Goal: Obtain resource: Obtain resource

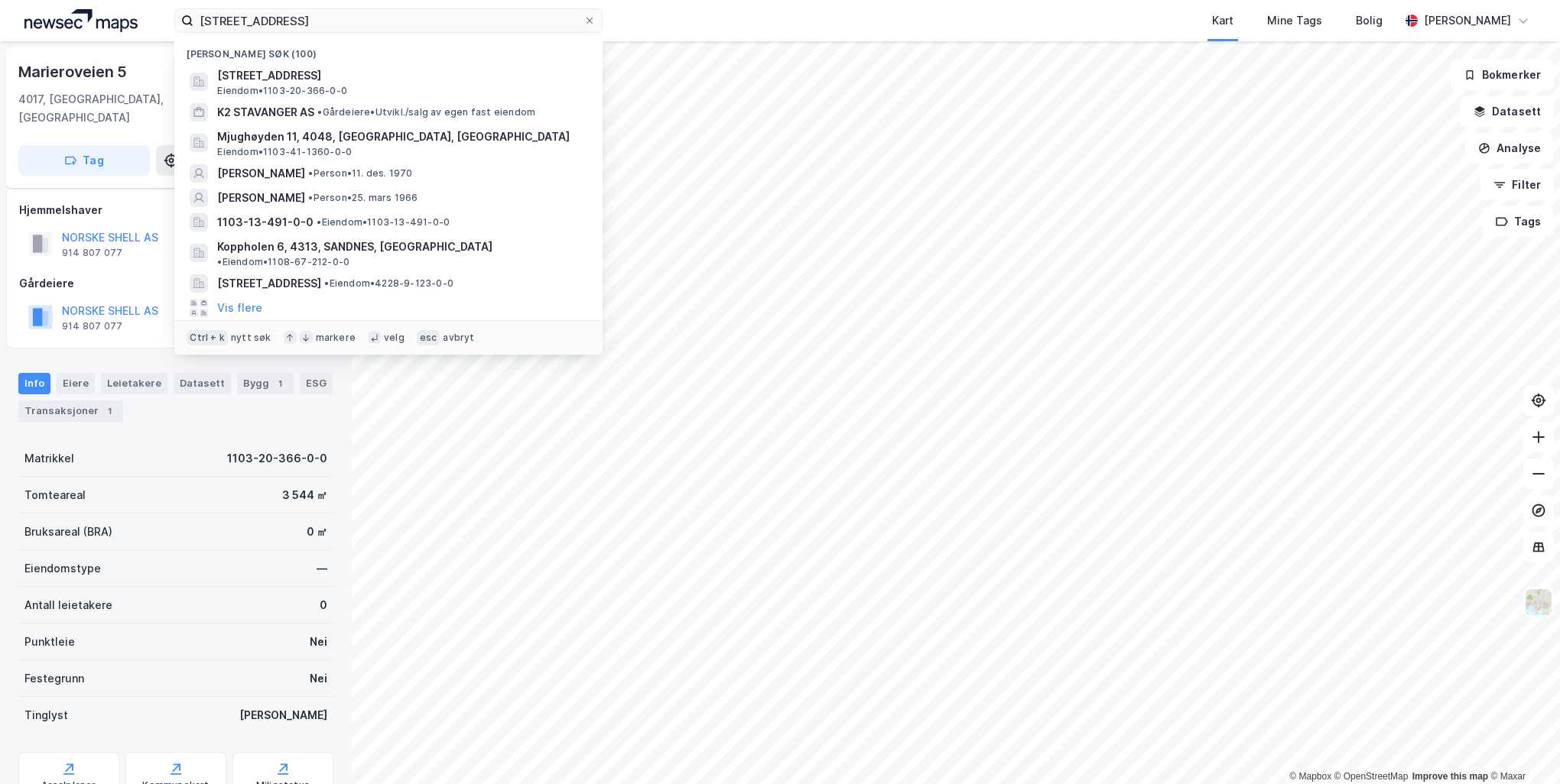
click at [156, 11] on div "marieroveien 5 Nylige søk (100) [STREET_ADDRESS] • 1103-20-366-0-0 K2 STAVANGER…" at bounding box center [780, 20] width 1560 height 41
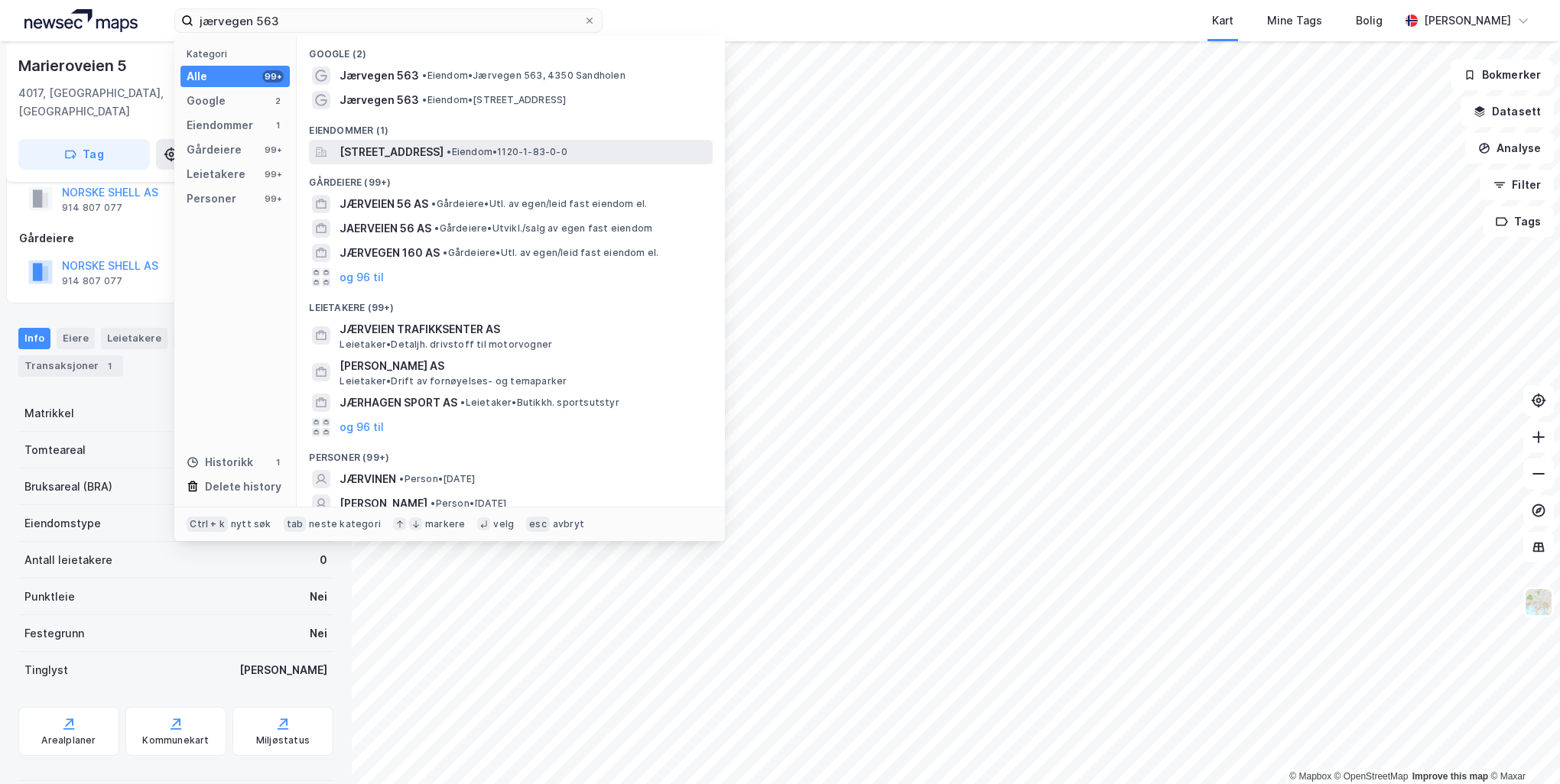
click at [370, 153] on span "[STREET_ADDRESS]" at bounding box center [391, 152] width 104 height 18
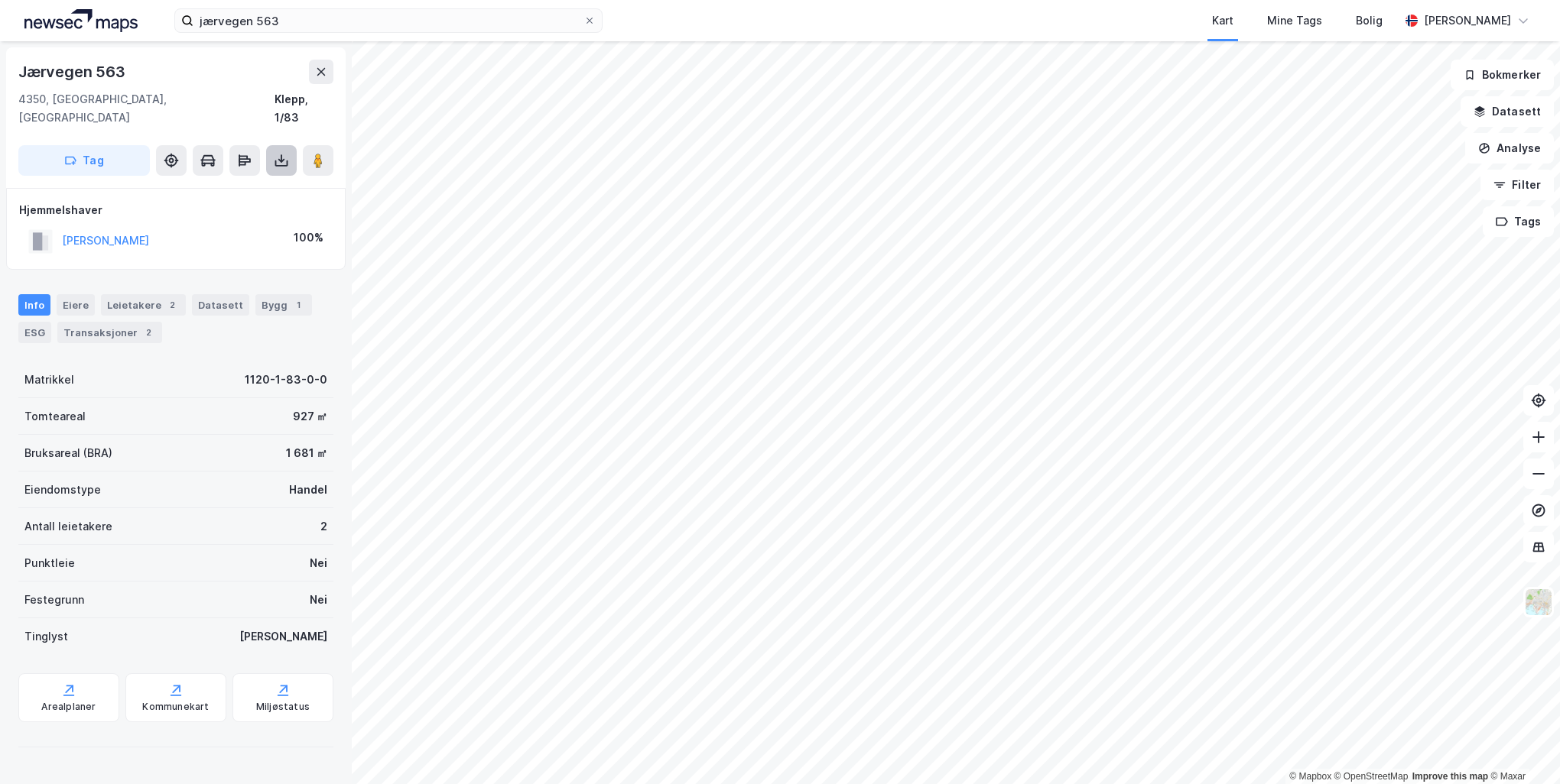
click at [280, 153] on icon at bounding box center [281, 161] width 16 height 16
click at [277, 210] on div "Last ned matrikkelrapport" at bounding box center [224, 215] width 126 height 12
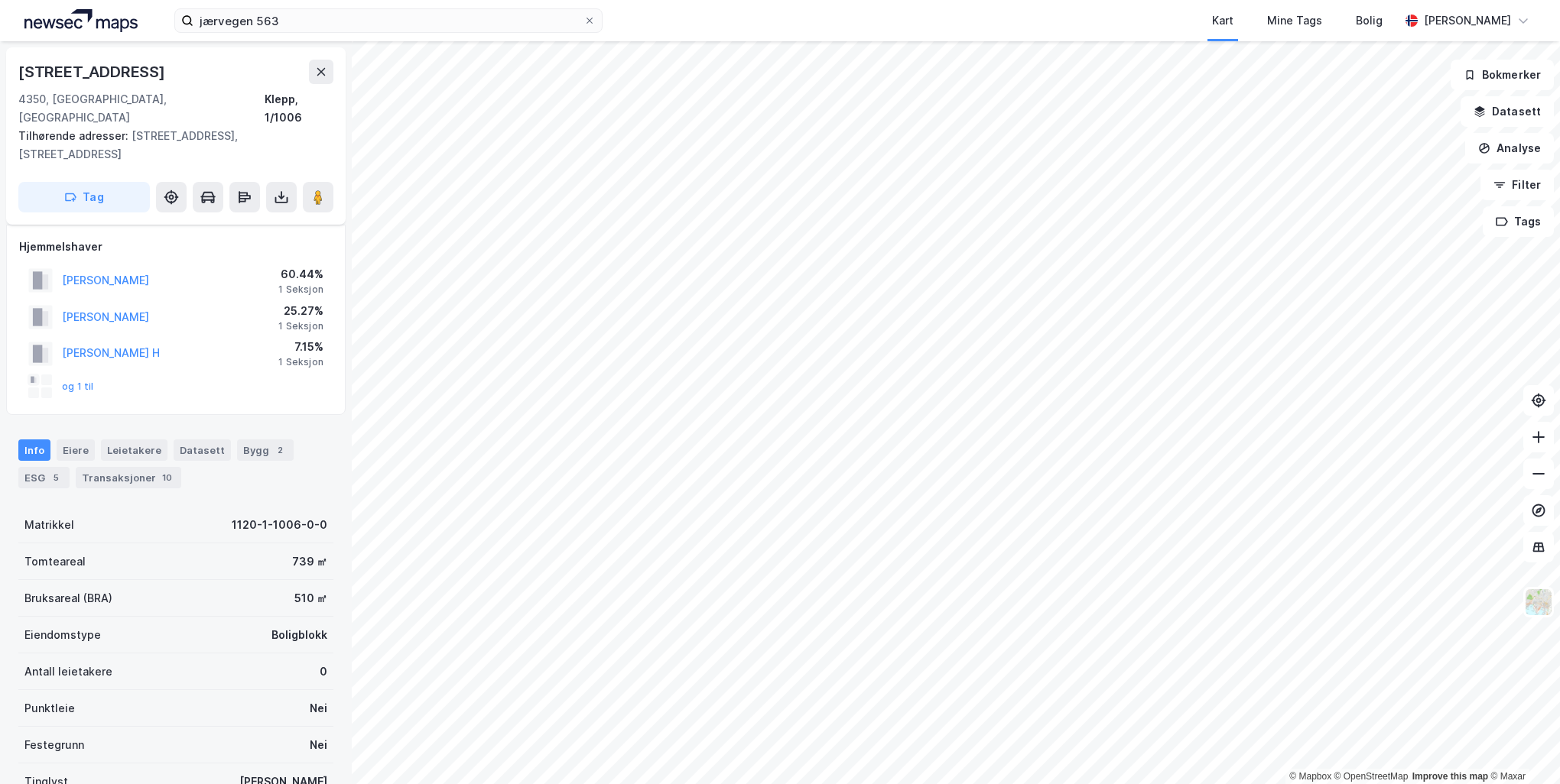
scroll to position [45, 0]
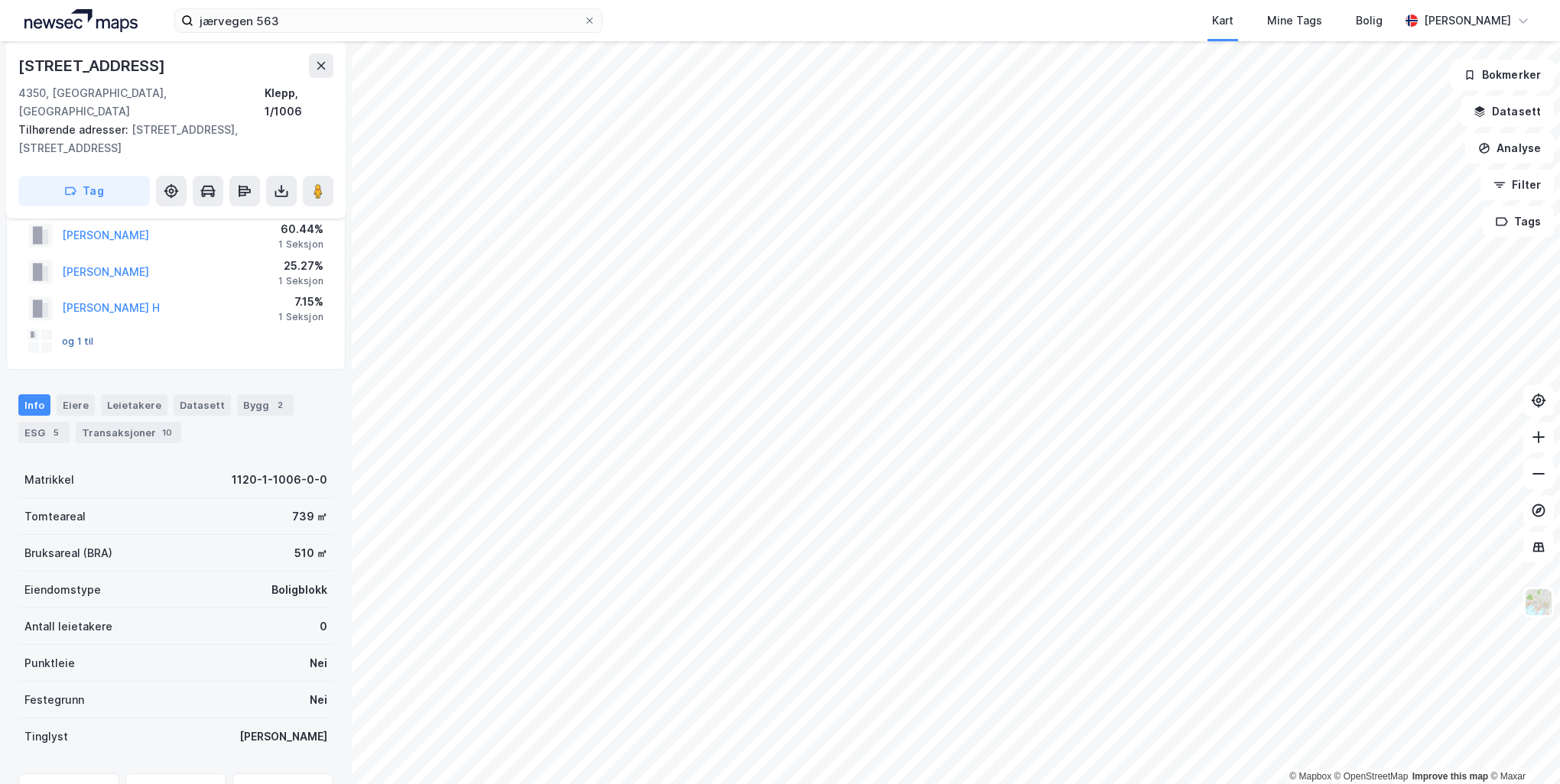
click at [0, 0] on button "og 1 til" at bounding box center [0, 0] width 0 height 0
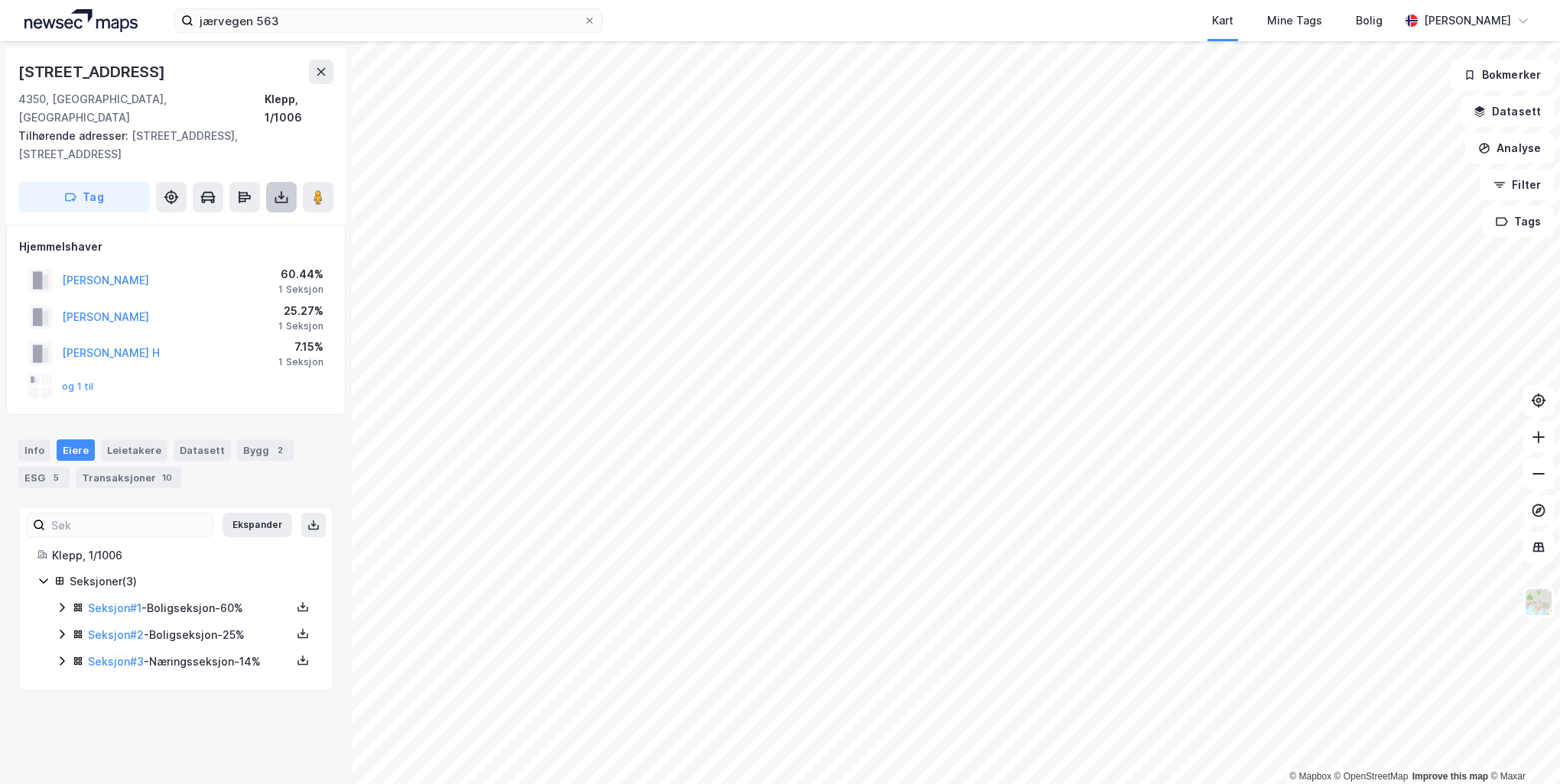
click at [280, 191] on icon at bounding box center [281, 195] width 2 height 8
click at [236, 246] on div "Last ned matrikkelrapport" at bounding box center [224, 252] width 126 height 12
click at [0, 0] on button "[PERSON_NAME]" at bounding box center [0, 0] width 0 height 0
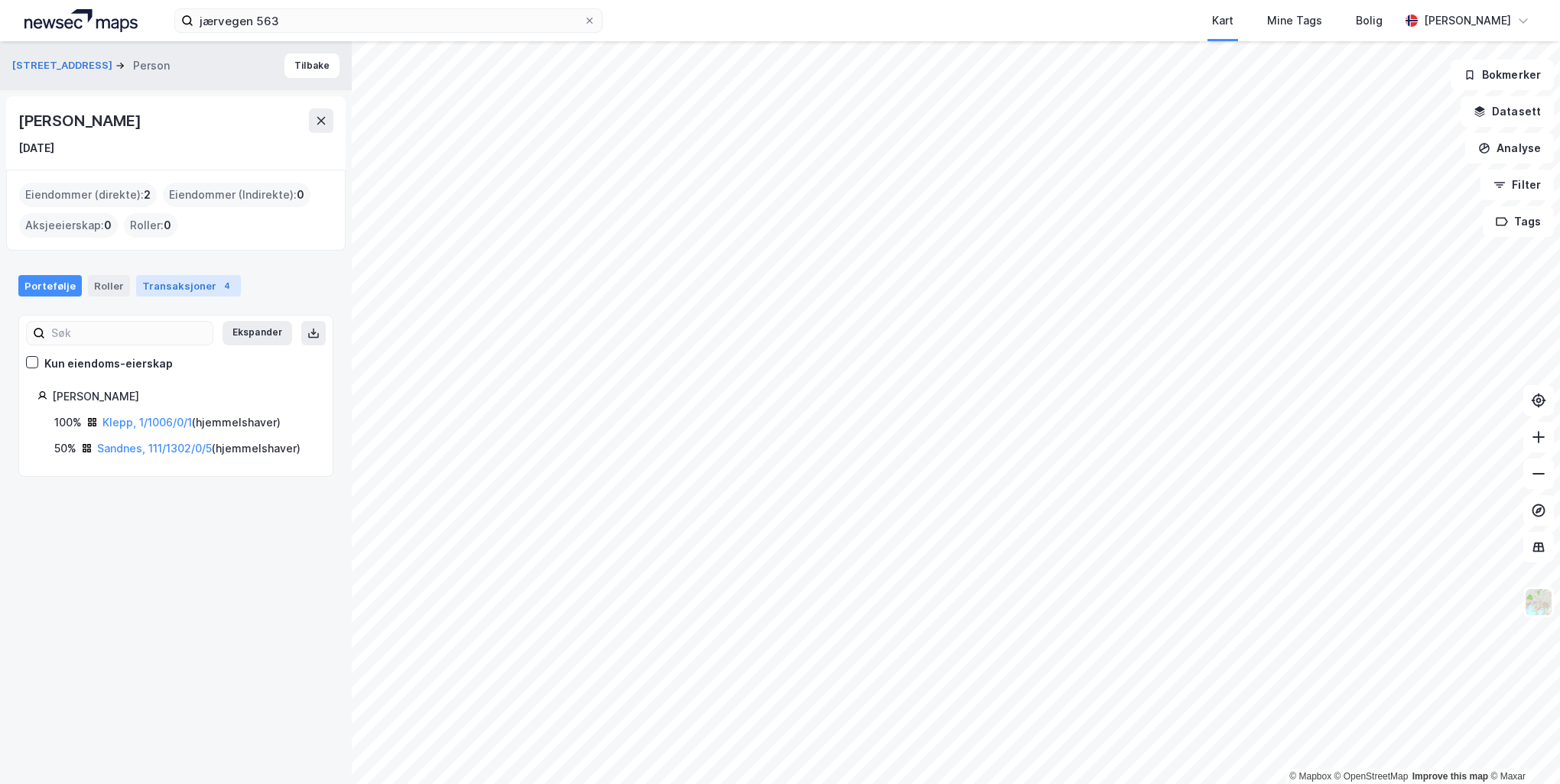
click at [184, 283] on div "Transaksjoner 4" at bounding box center [188, 286] width 105 height 21
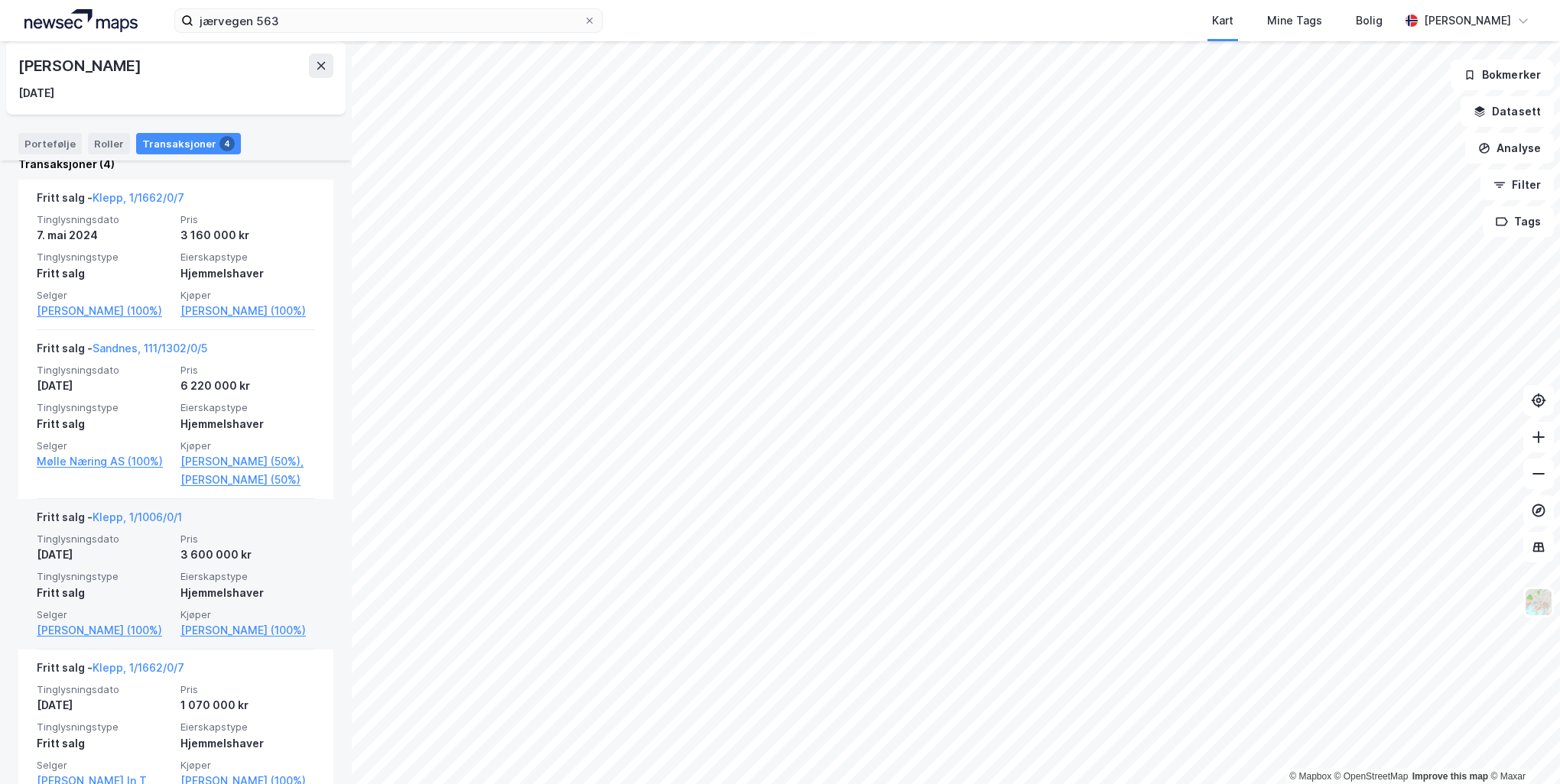
scroll to position [352, 0]
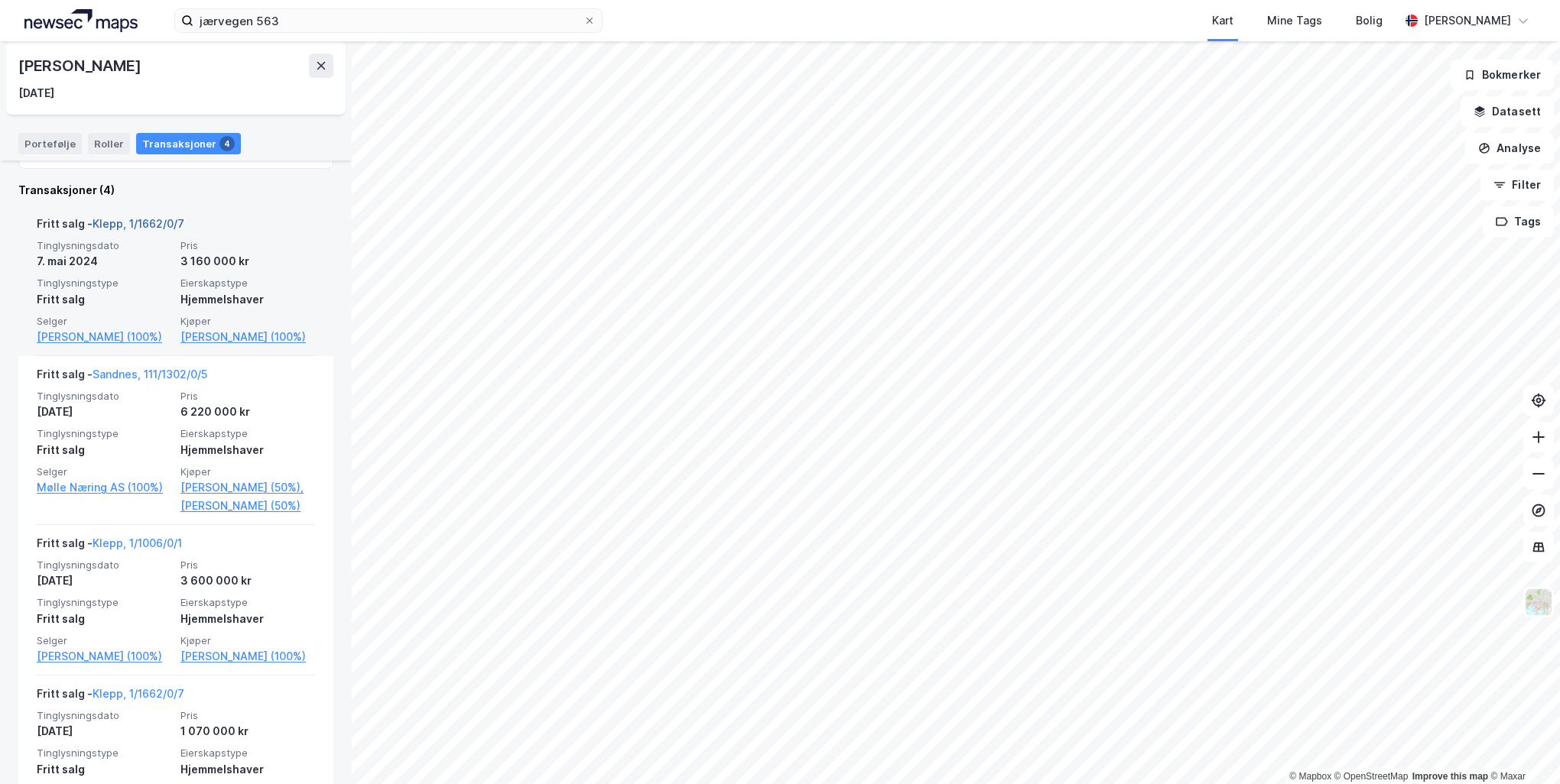
click at [159, 221] on link "Klepp, 1/1662/0/7" at bounding box center [138, 224] width 92 height 13
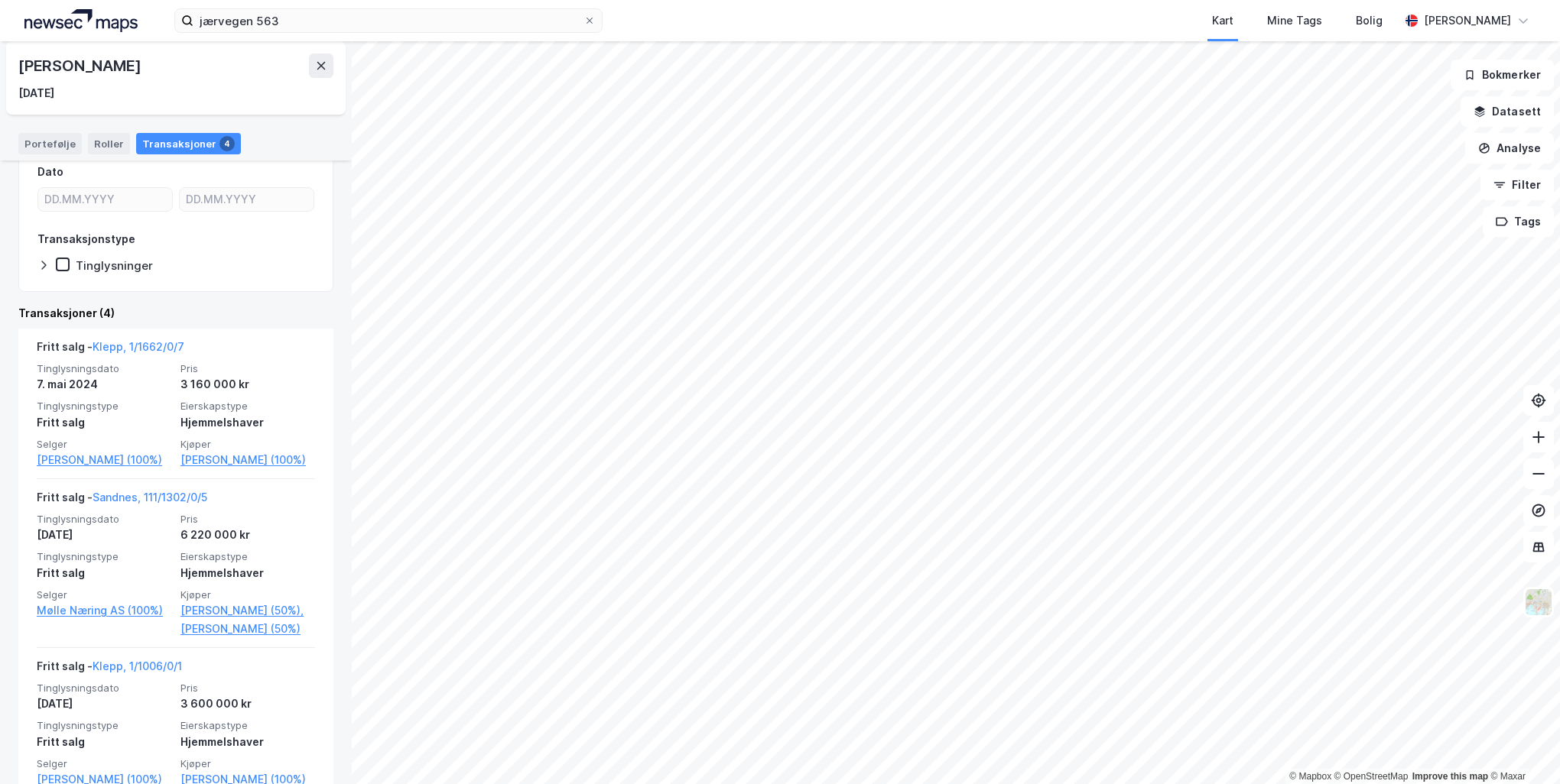
scroll to position [428, 0]
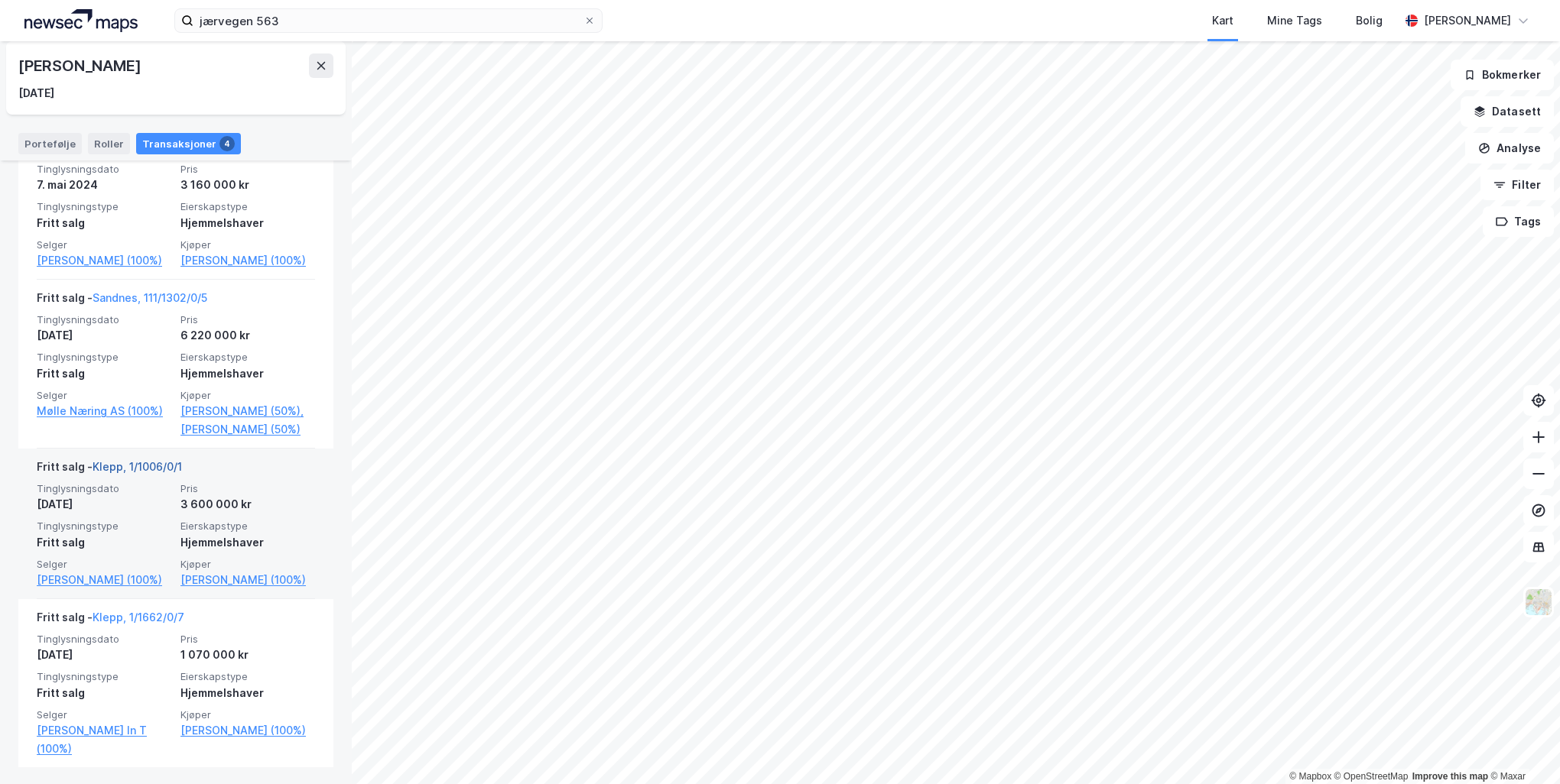
click at [150, 474] on link "Klepp, 1/1006/0/1" at bounding box center [137, 467] width 89 height 13
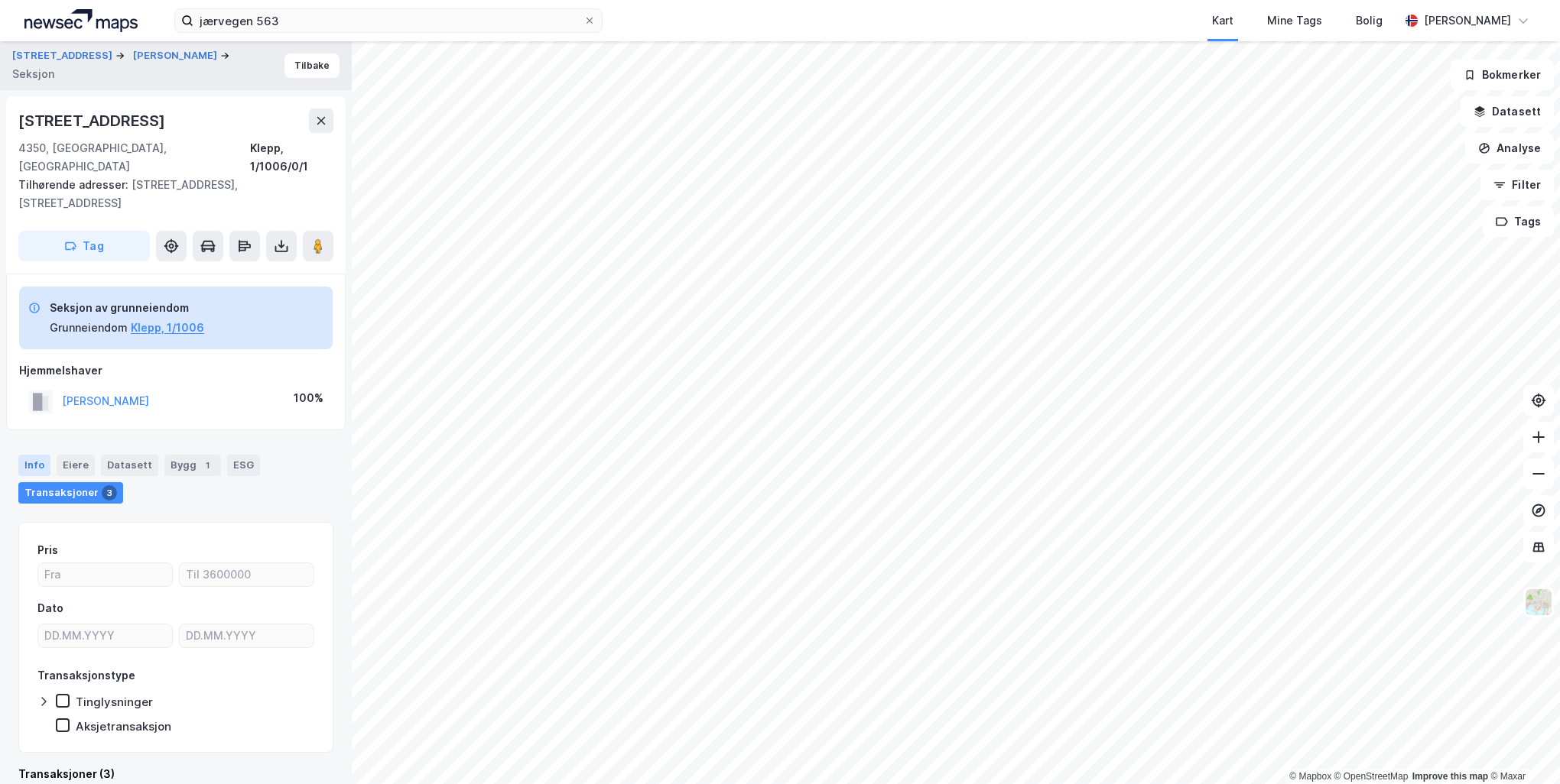
click at [29, 455] on div "Info" at bounding box center [34, 465] width 32 height 21
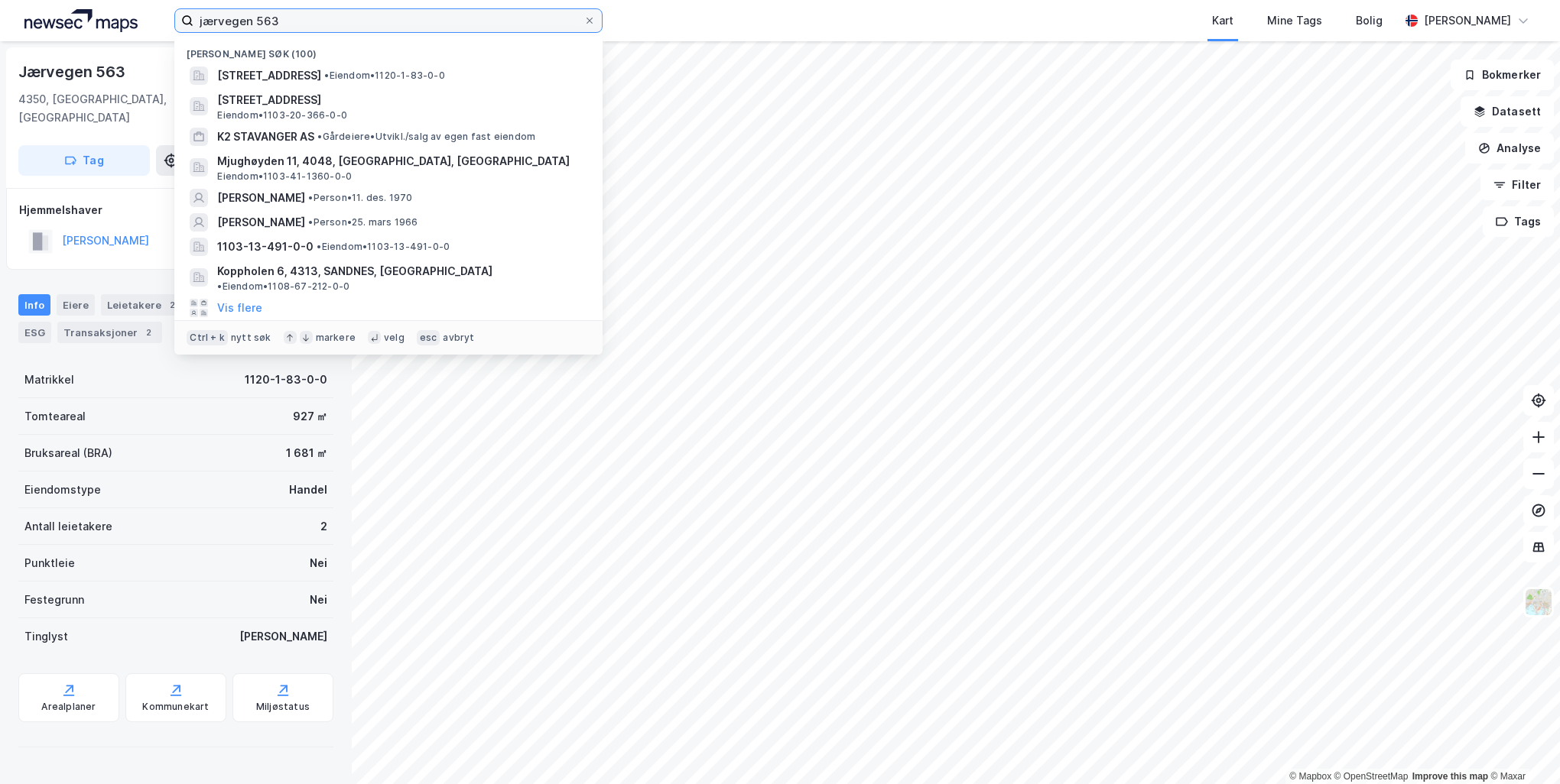
drag, startPoint x: 336, startPoint y: 20, endPoint x: 130, endPoint y: 8, distance: 206.3
click at [133, 9] on div "jærvegen 563 Nylige søk (100) Jærvegen 563, 4350, KLEPPE, KLEPP • Eiendom • 112…" at bounding box center [780, 20] width 1560 height 41
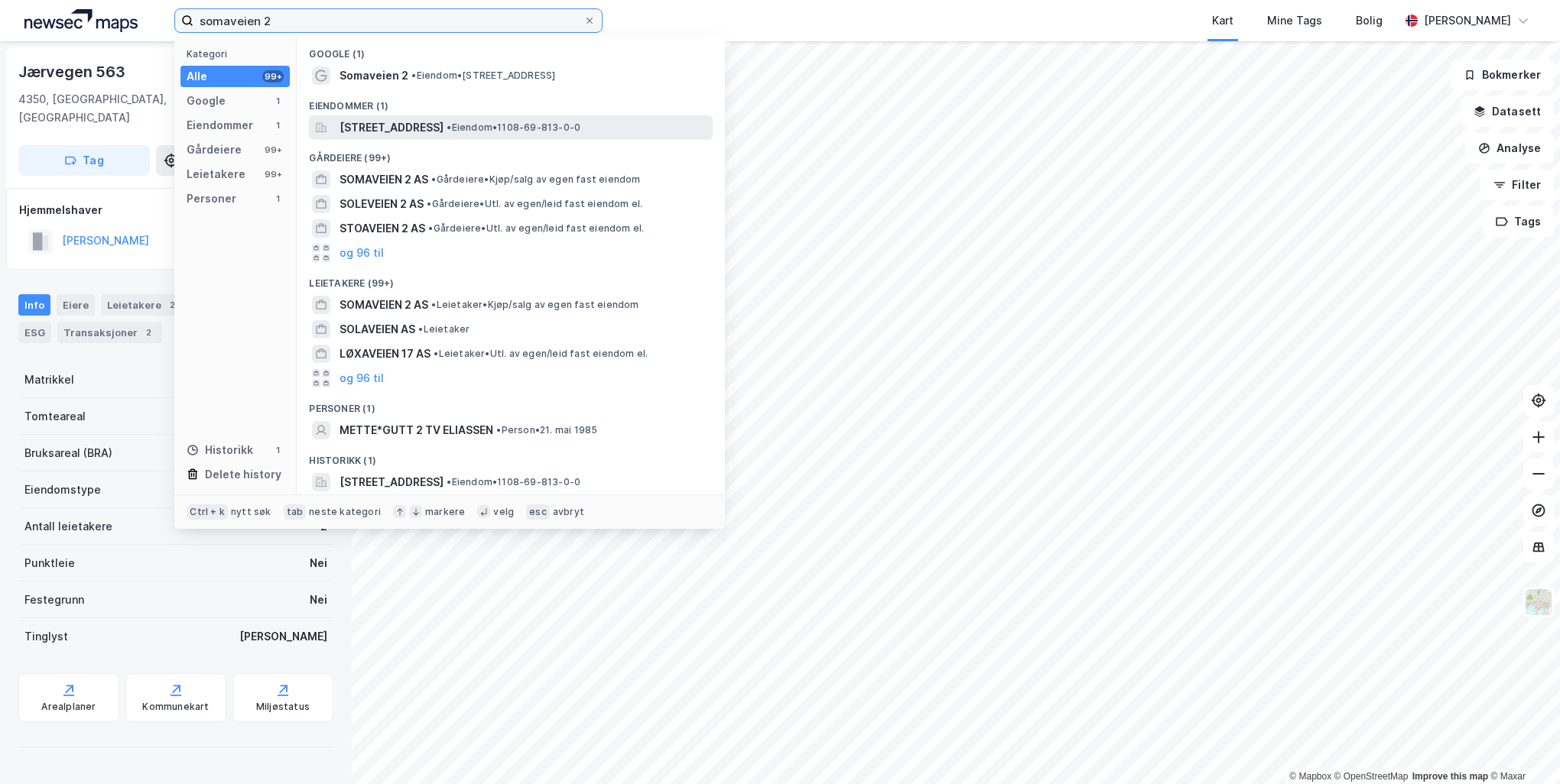
type input "somaveien 2"
click at [404, 133] on span "[STREET_ADDRESS]" at bounding box center [391, 128] width 104 height 18
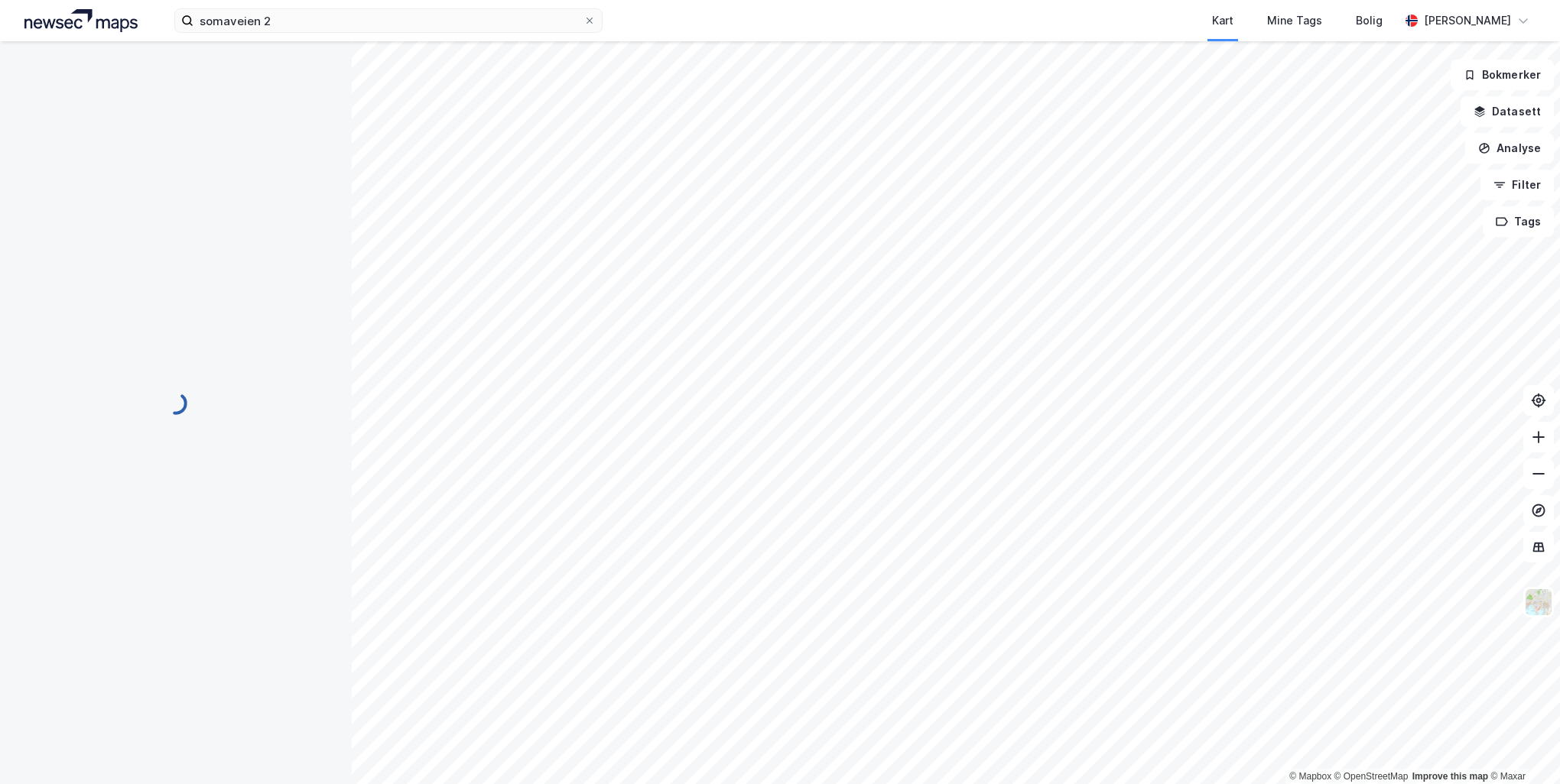
scroll to position [2, 0]
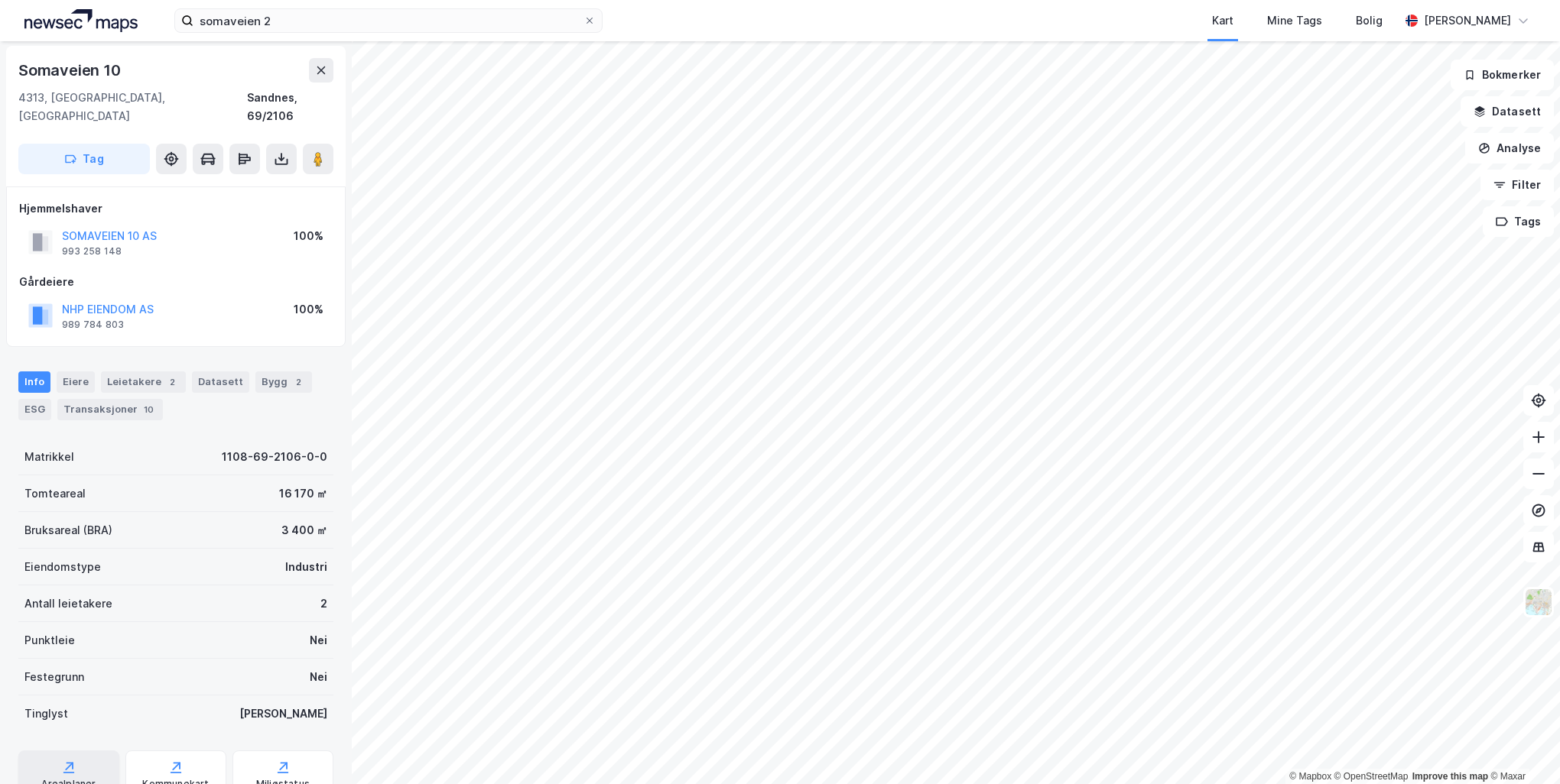
click at [66, 760] on icon at bounding box center [69, 768] width 16 height 16
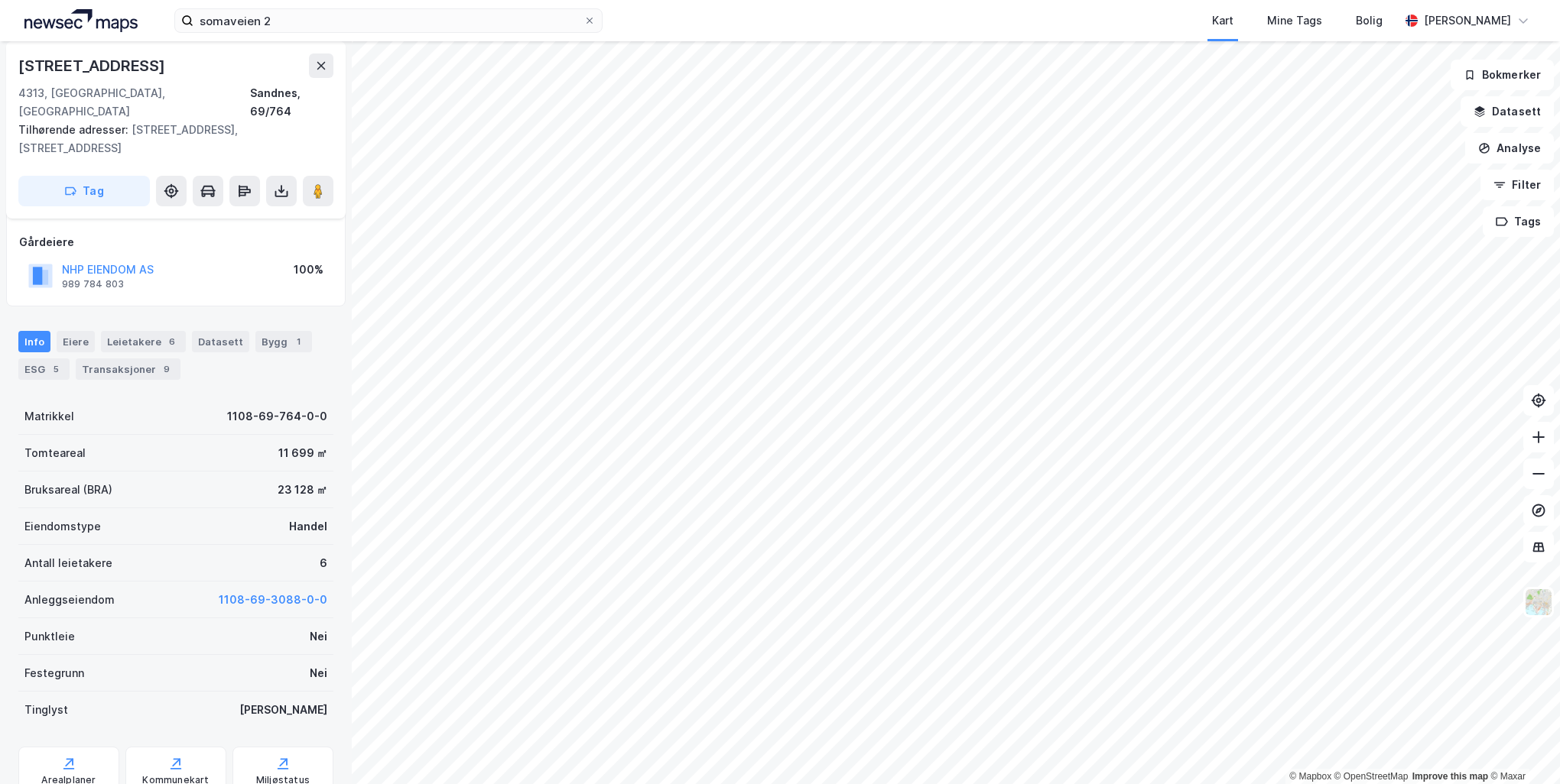
scroll to position [120, 0]
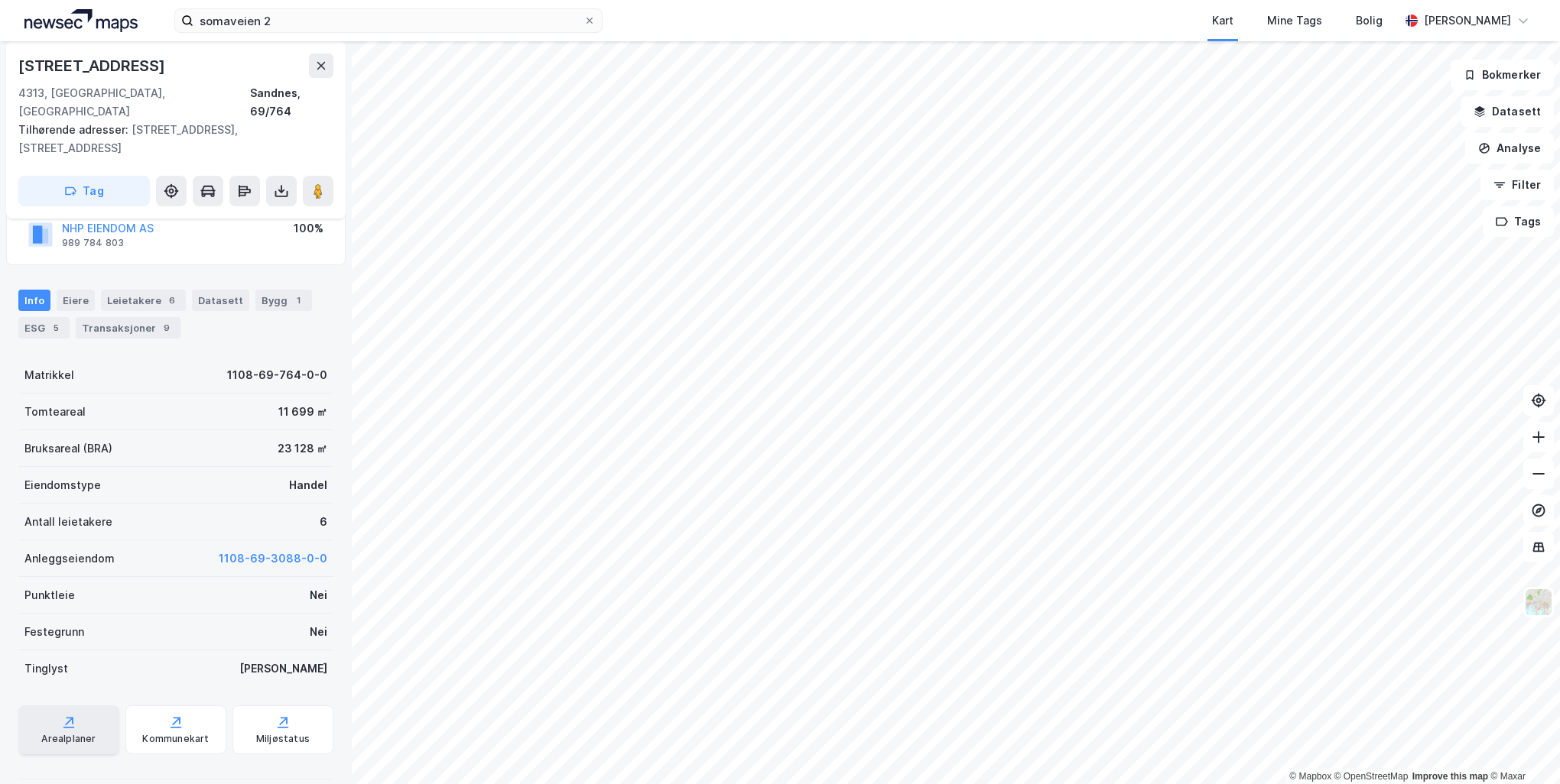
click at [74, 733] on div "Arealplaner" at bounding box center [68, 739] width 54 height 12
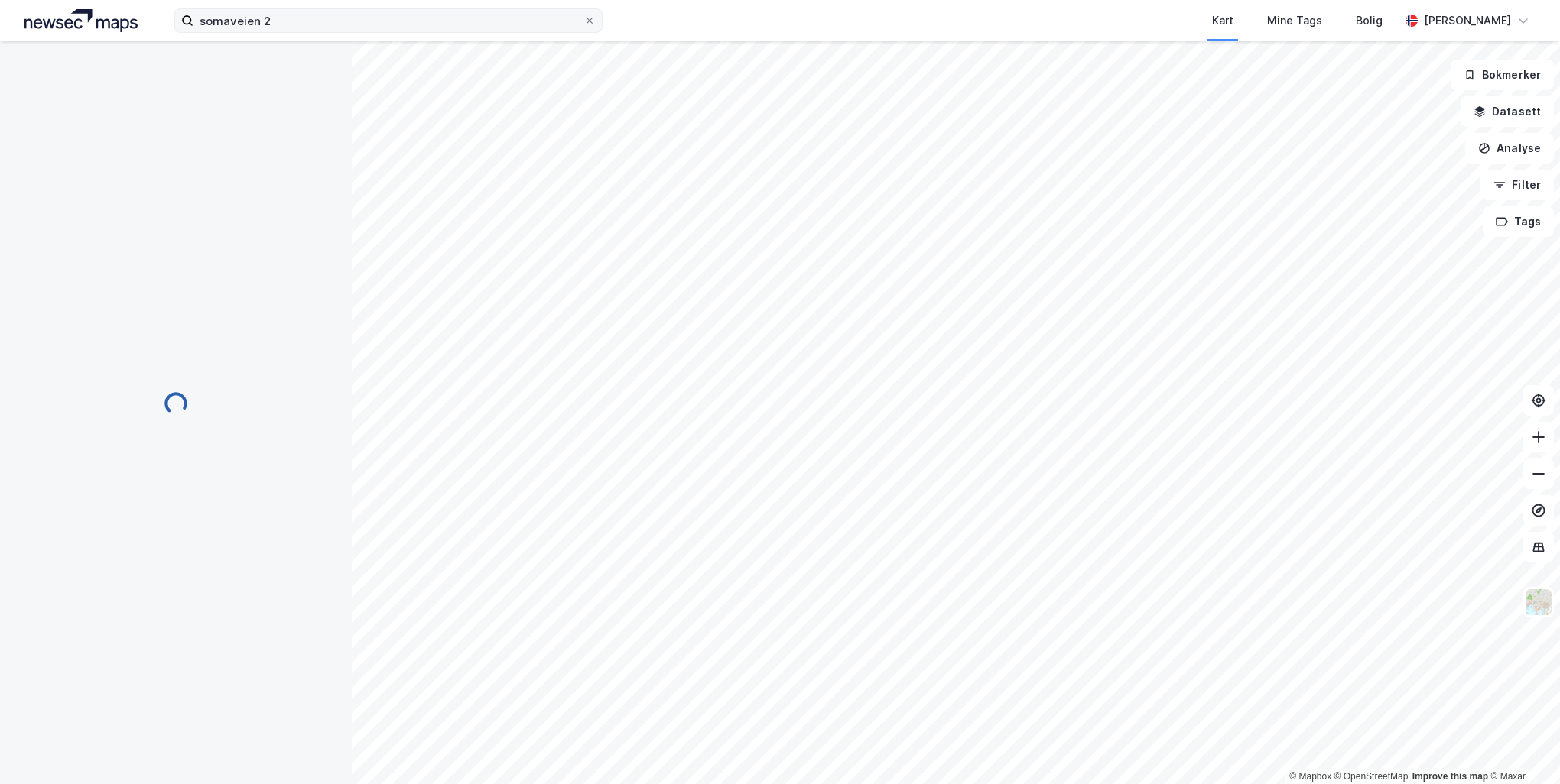
scroll to position [47, 0]
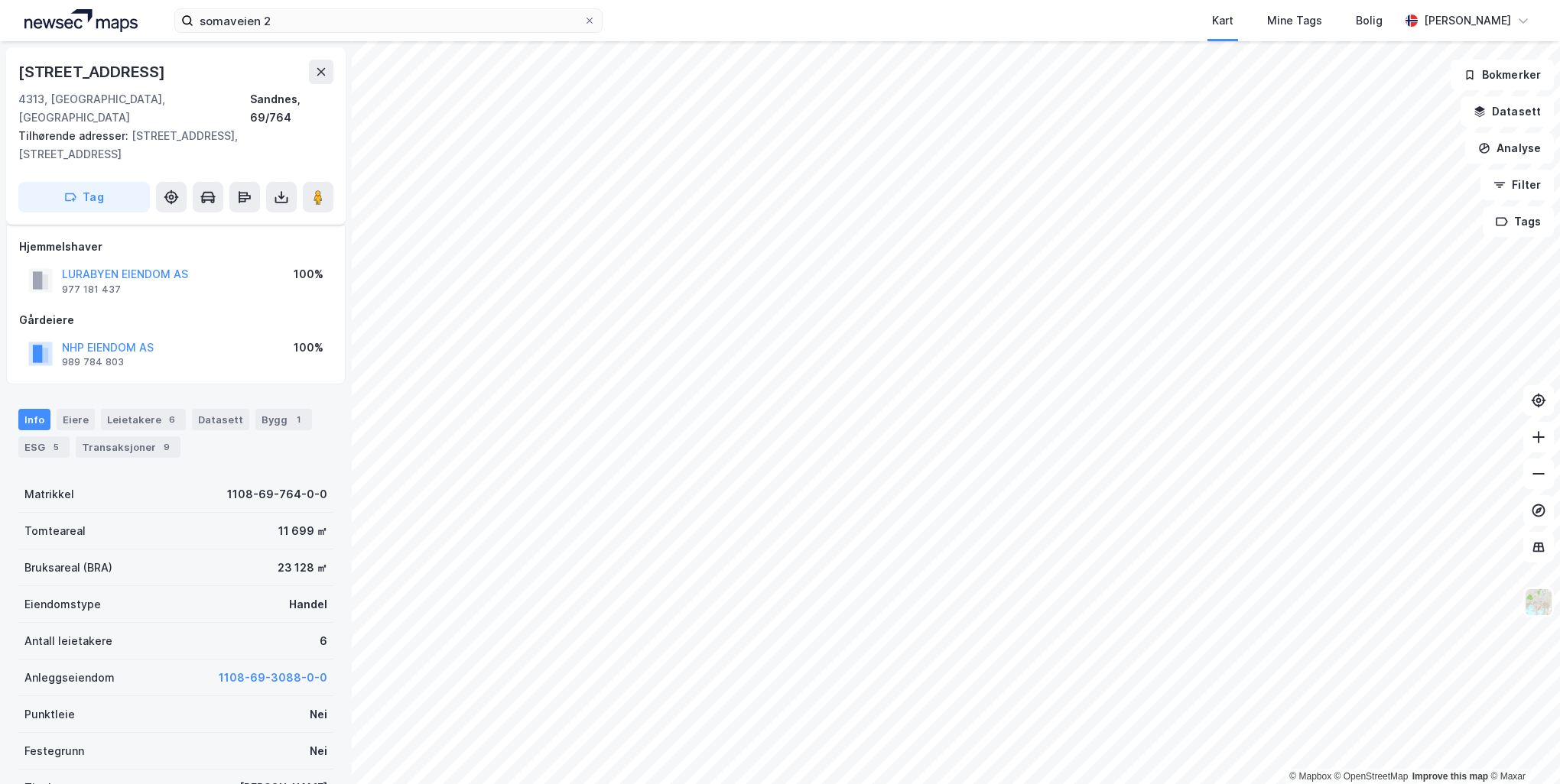
scroll to position [47, 0]
